Goal: Check status: Check status

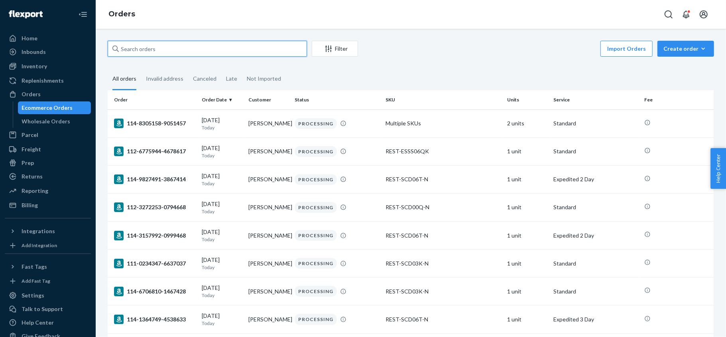
click at [124, 45] on input "text" at bounding box center [207, 49] width 199 height 16
paste input "#US25335381"
type input "#US25335381"
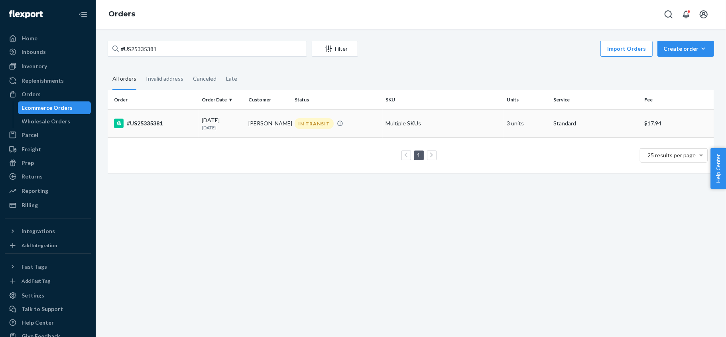
click at [149, 126] on div "#US25335381" at bounding box center [154, 123] width 81 height 10
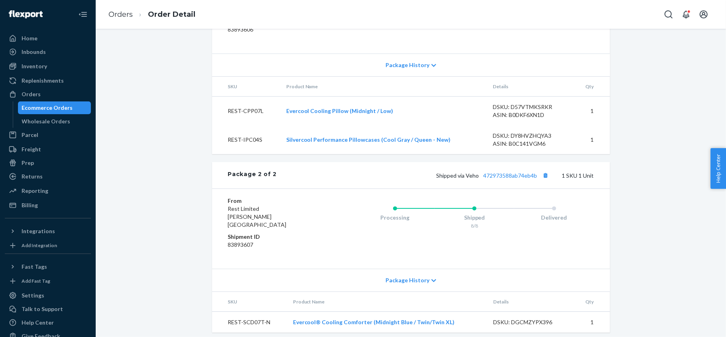
scroll to position [522, 0]
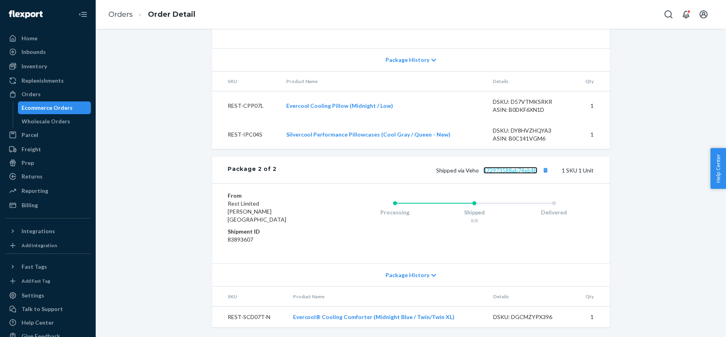
click at [513, 173] on link "472973588ab74eb4b" at bounding box center [511, 170] width 54 height 7
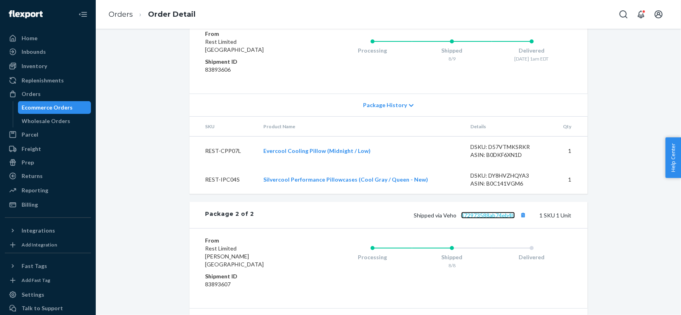
scroll to position [542, 0]
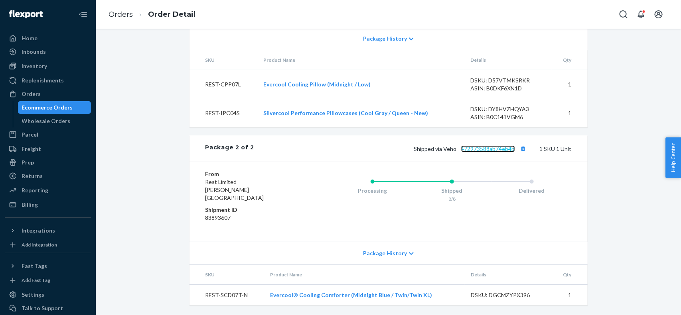
click at [497, 152] on link "472973588ab74eb4b" at bounding box center [488, 149] width 54 height 7
click at [518, 154] on button "Copy tracking number" at bounding box center [523, 149] width 10 height 10
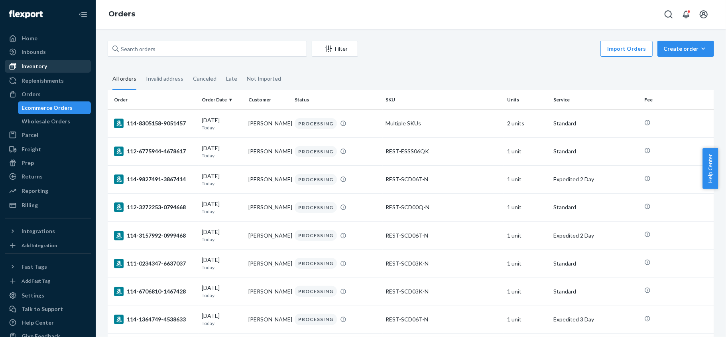
click at [45, 63] on div "Inventory" at bounding box center [35, 66] width 26 height 8
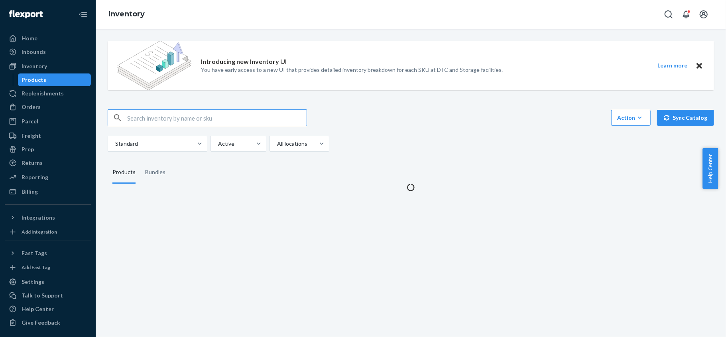
click at [157, 120] on input "text" at bounding box center [216, 118] width 179 height 16
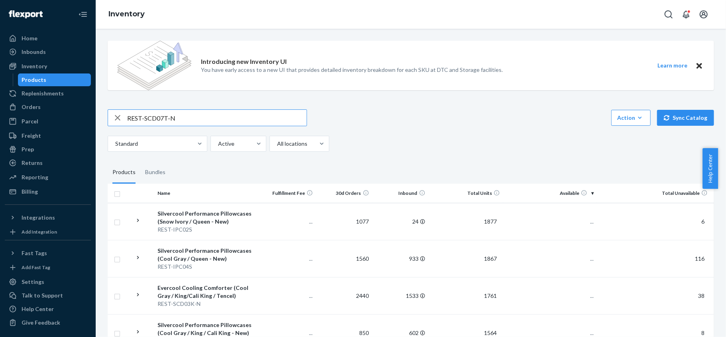
type input "REST-SCD07T-N"
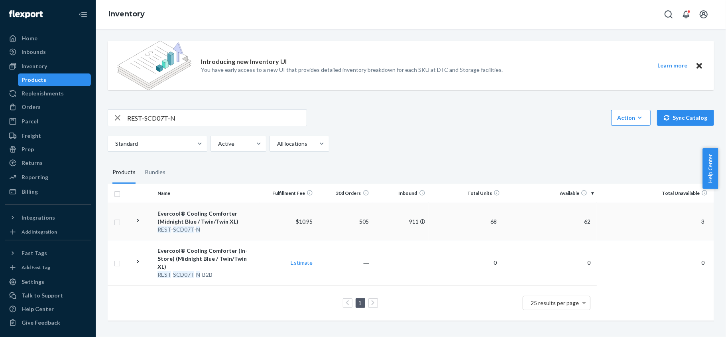
click at [585, 224] on span "62" at bounding box center [587, 221] width 13 height 7
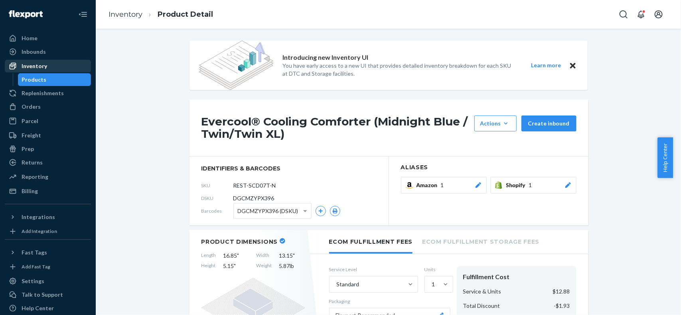
click at [58, 67] on div "Inventory" at bounding box center [48, 66] width 85 height 11
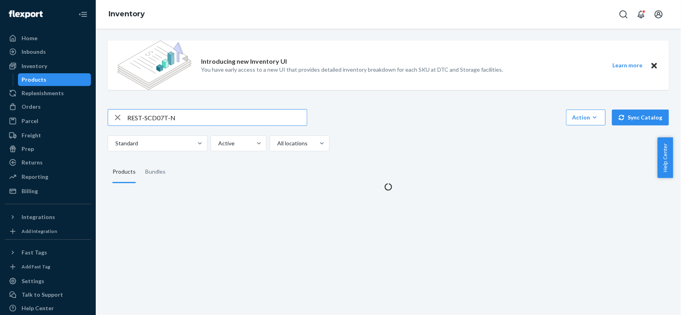
click at [187, 111] on input "REST-SCD07T-N" at bounding box center [216, 118] width 179 height 16
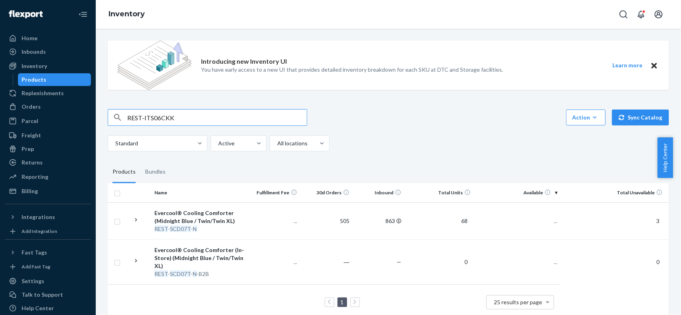
type input "REST-ITS06CKK"
